Goal: Communication & Community: Answer question/provide support

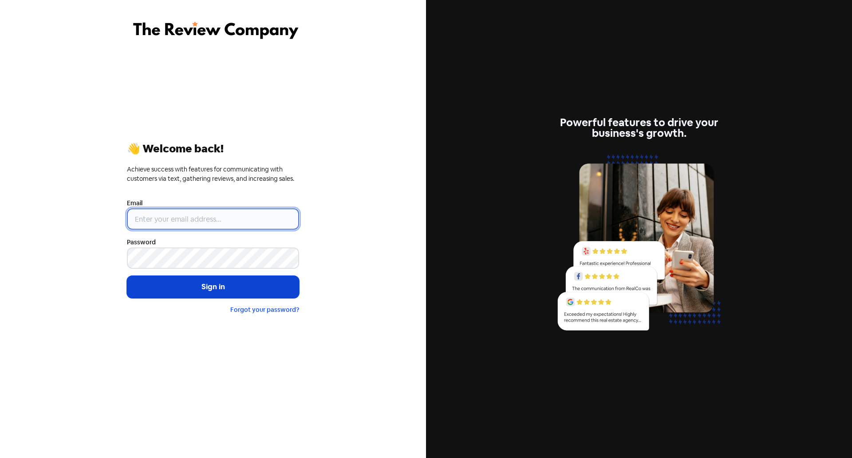
type input "[EMAIL_ADDRESS][PERSON_NAME][DOMAIN_NAME]"
click at [214, 277] on button "Sign in" at bounding box center [213, 287] width 172 height 22
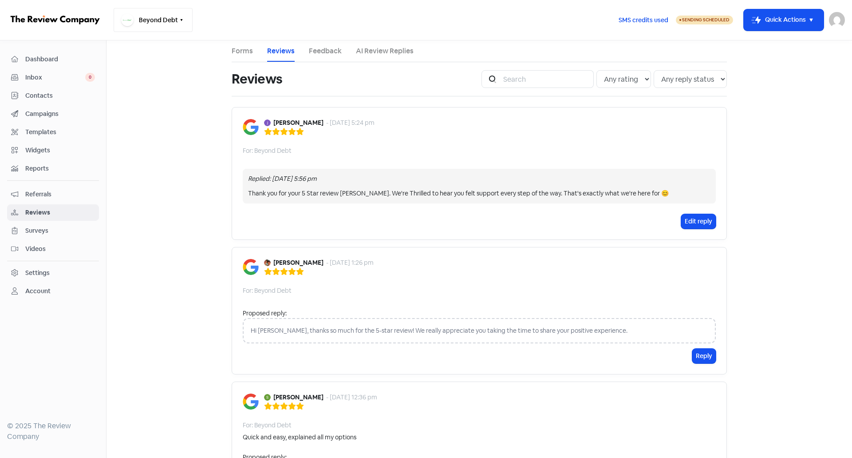
click at [164, 23] on button "Beyond Debt" at bounding box center [153, 20] width 79 height 24
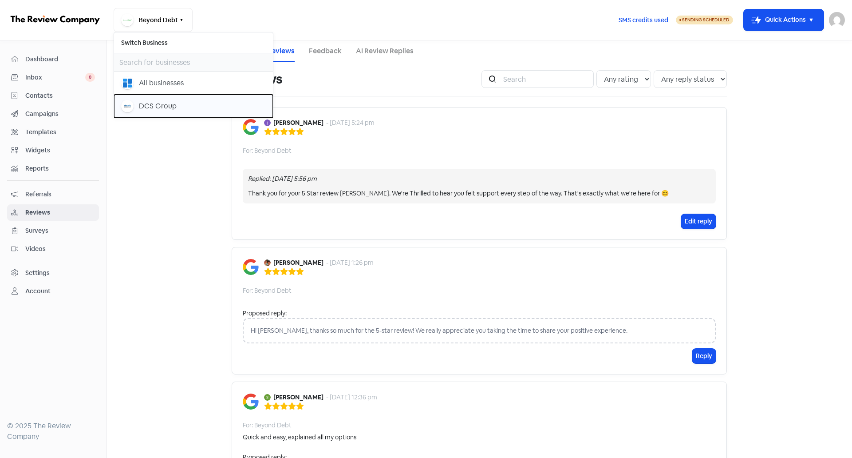
click at [179, 110] on div "DCS Group" at bounding box center [193, 106] width 145 height 12
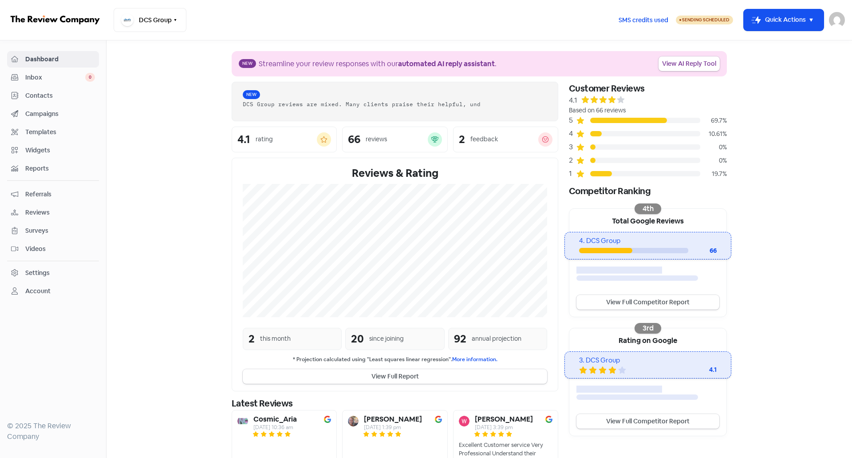
click at [45, 218] on link "Reviews" at bounding box center [53, 212] width 92 height 16
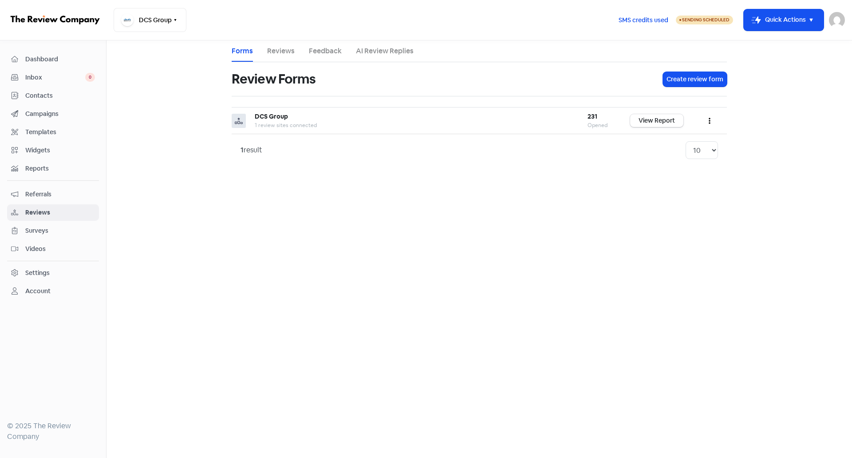
click at [285, 51] on link "Reviews" at bounding box center [281, 51] width 28 height 11
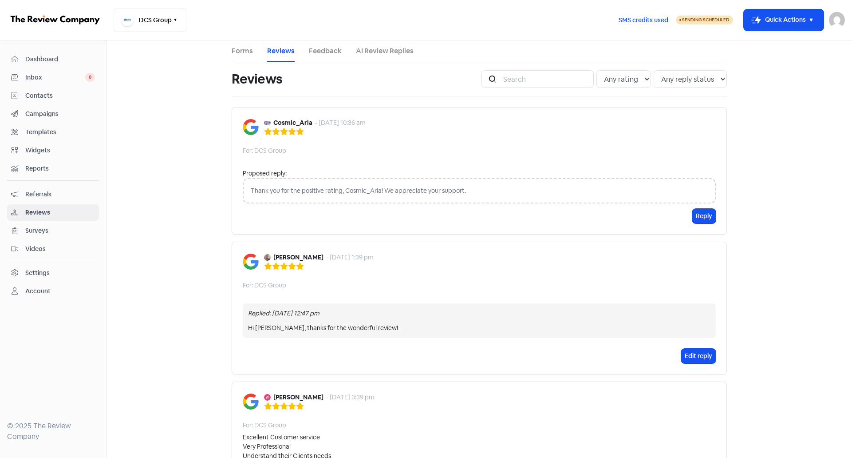
drag, startPoint x: 372, startPoint y: 44, endPoint x: 379, endPoint y: 55, distance: 13.2
click at [372, 44] on li "AI Review Replies" at bounding box center [385, 50] width 58 height 21
click at [380, 55] on link "AI Review Replies" at bounding box center [385, 51] width 58 height 11
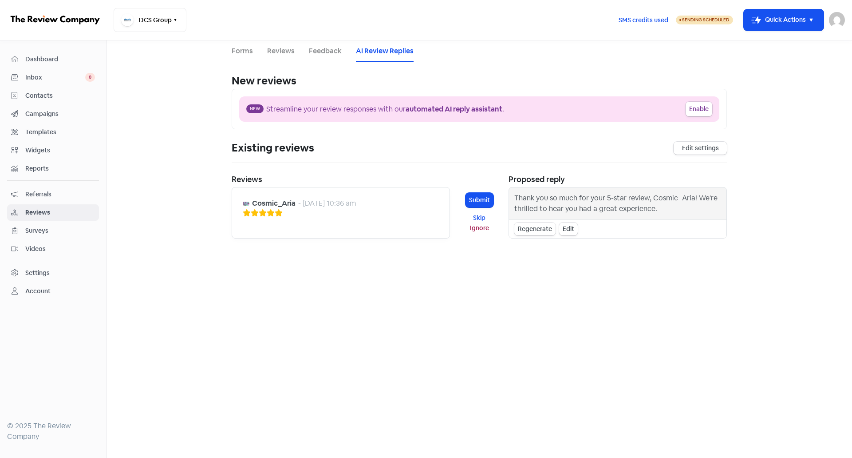
click at [539, 230] on div "Regenerate" at bounding box center [535, 228] width 41 height 13
click at [555, 218] on div "Cosmic_Aria, thank you so much for the wonderful review! We really appreciate y…" at bounding box center [618, 209] width 207 height 32
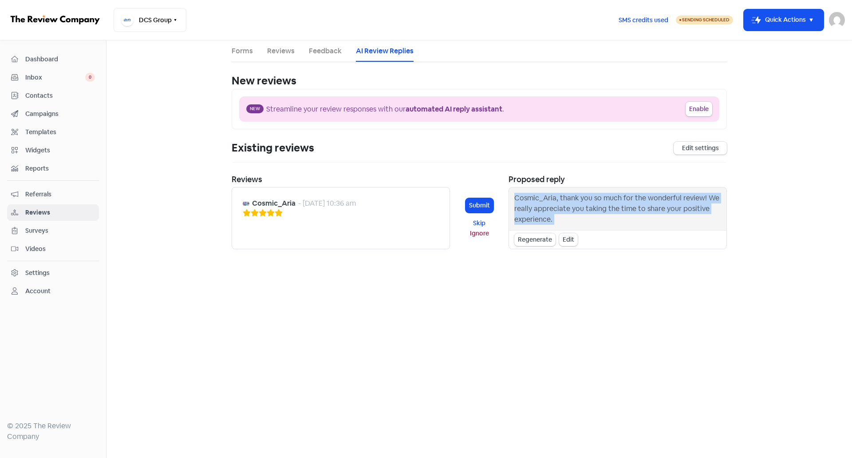
drag, startPoint x: 555, startPoint y: 218, endPoint x: 515, endPoint y: 198, distance: 44.1
click at [515, 198] on div "Cosmic_Aria, thank you so much for the wonderful review! We really appreciate y…" at bounding box center [618, 209] width 207 height 32
copy body "Cosmic_Aria, thank you so much for the wonderful review! We really appreciate y…"
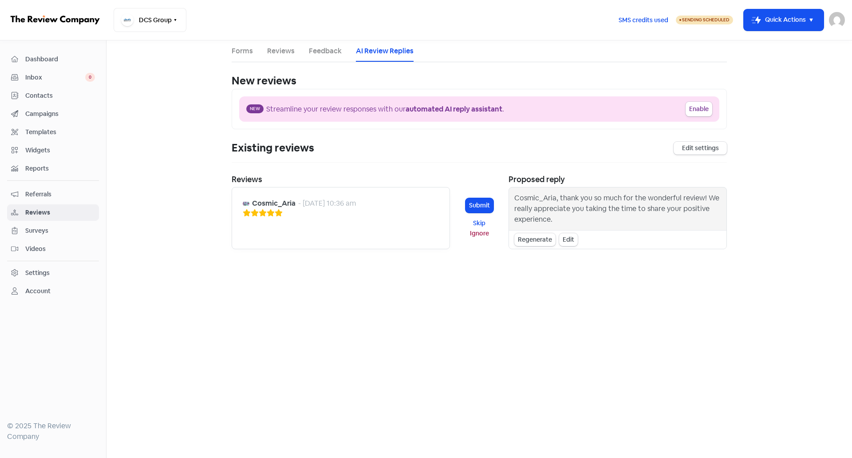
click at [339, 59] on li "Feedback" at bounding box center [325, 50] width 33 height 21
click at [274, 51] on link "Reviews" at bounding box center [281, 51] width 28 height 11
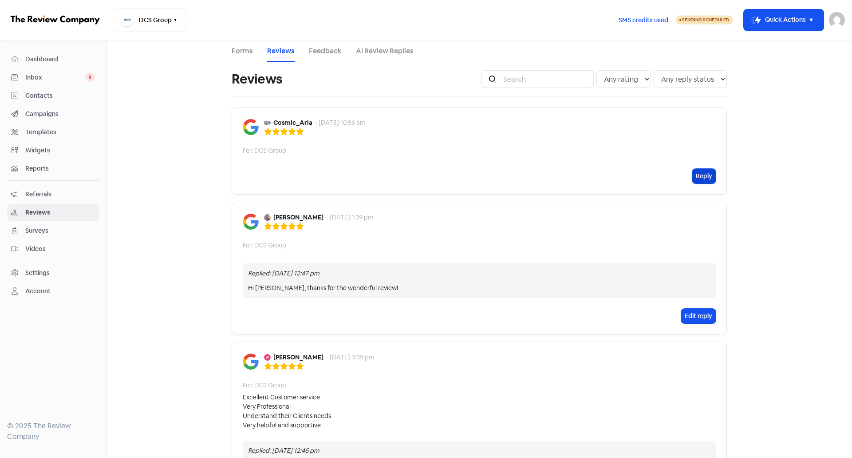
click at [693, 178] on button "Reply" at bounding box center [705, 176] width 24 height 15
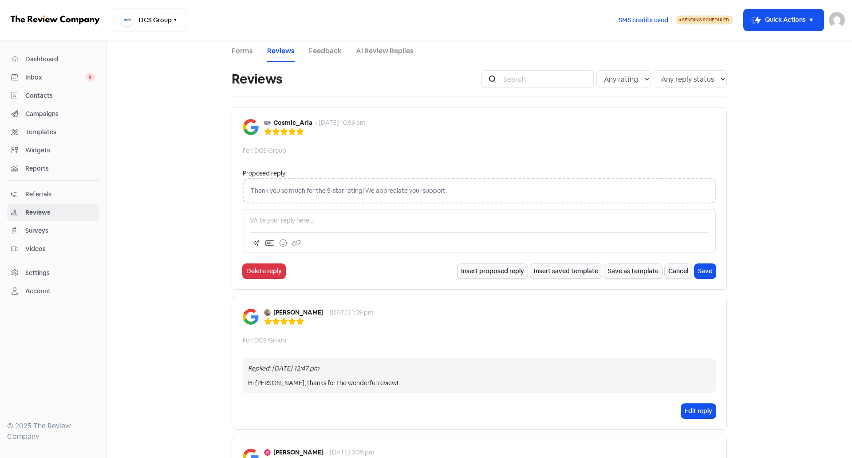
click at [423, 213] on div at bounding box center [479, 231] width 473 height 44
click at [426, 220] on p at bounding box center [479, 220] width 459 height 9
paste div
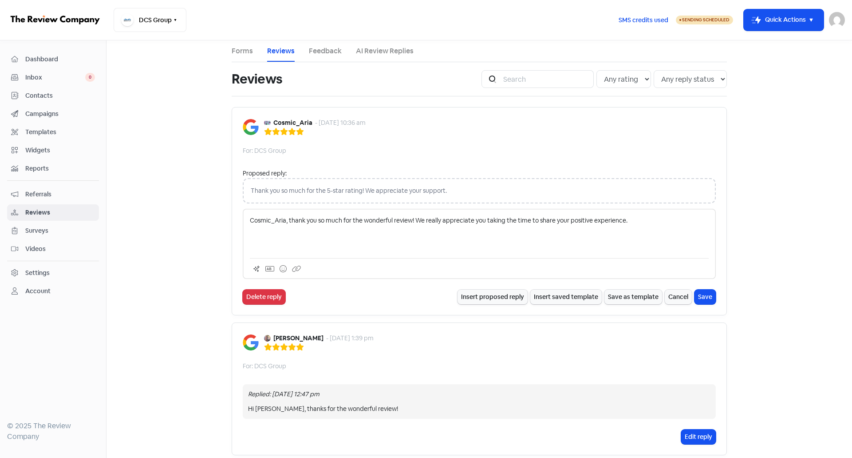
click at [283, 218] on p "Cosmic_Aria, thank you so much for the wonderful review! We really appreciate y…" at bounding box center [479, 220] width 459 height 9
drag, startPoint x: 283, startPoint y: 218, endPoint x: 226, endPoint y: 215, distance: 56.9
click at [364, 219] on p "[PERSON_NAME] you so much for the wonderful review! We really appreciate you ta…" at bounding box center [479, 220] width 459 height 9
drag, startPoint x: 364, startPoint y: 219, endPoint x: 237, endPoint y: 218, distance: 126.5
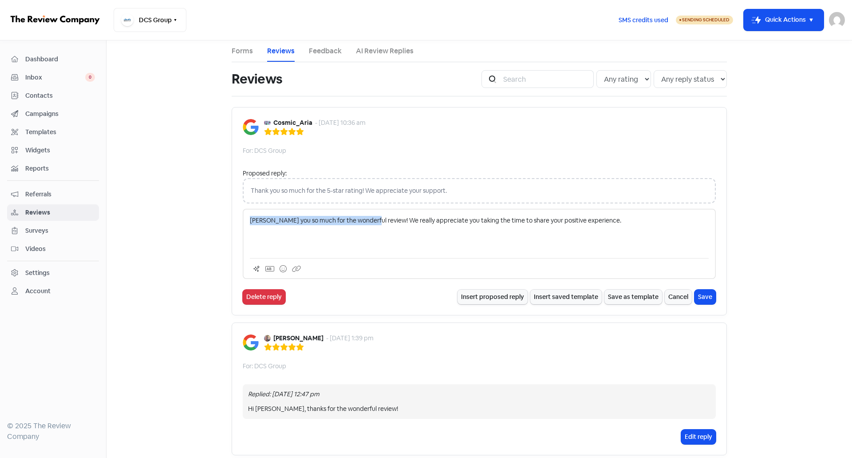
click at [237, 218] on div "Cosmic_Aria - [DATE] 10:36 am For: DCS Group Proposed reply: Thank you so much …" at bounding box center [479, 211] width 495 height 208
click at [511, 223] on p "We really appreciate you taking the time to share your positive experience." at bounding box center [479, 220] width 459 height 9
click at [703, 300] on button "Save" at bounding box center [705, 296] width 21 height 15
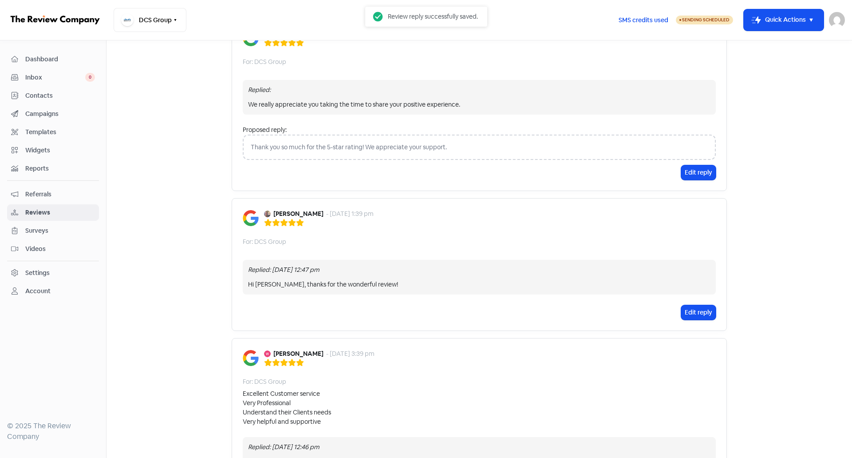
scroll to position [44, 0]
